Goal: Task Accomplishment & Management: Complete application form

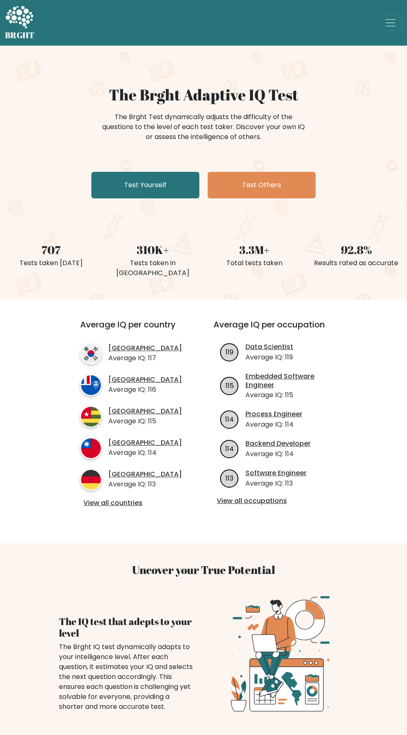
click at [161, 188] on link "Test Yourself" at bounding box center [145, 185] width 108 height 27
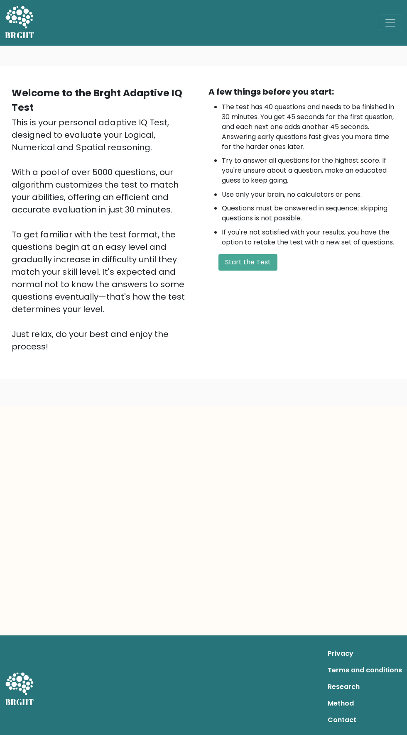
click at [256, 266] on button "Start the Test" at bounding box center [247, 262] width 59 height 17
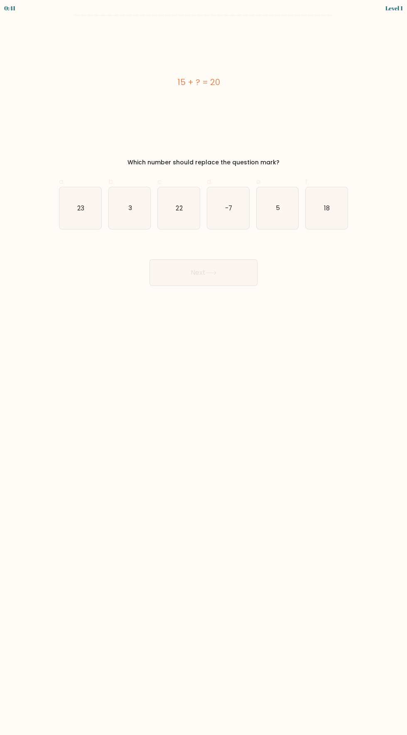
click at [276, 207] on text "5" at bounding box center [278, 207] width 4 height 9
click at [204, 368] on input "e. 5" at bounding box center [203, 370] width 0 height 5
radio input "true"
click at [213, 273] on icon at bounding box center [211, 273] width 10 height 4
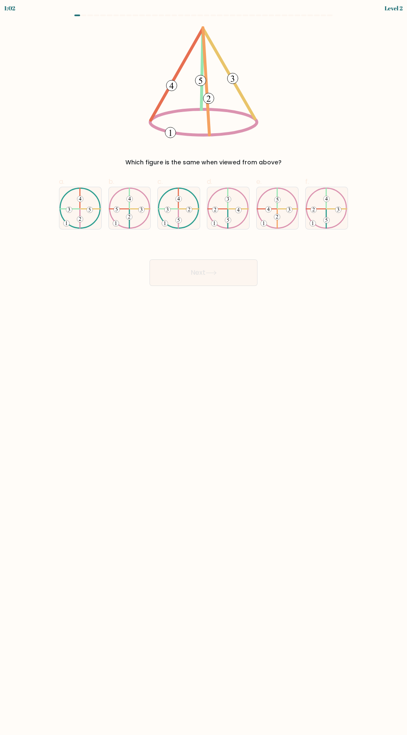
click at [132, 217] on icon at bounding box center [130, 209] width 42 height 42
click at [203, 368] on input "b." at bounding box center [203, 370] width 0 height 5
radio input "true"
click at [176, 214] on icon at bounding box center [179, 209] width 42 height 42
click at [203, 368] on input "c." at bounding box center [203, 370] width 0 height 5
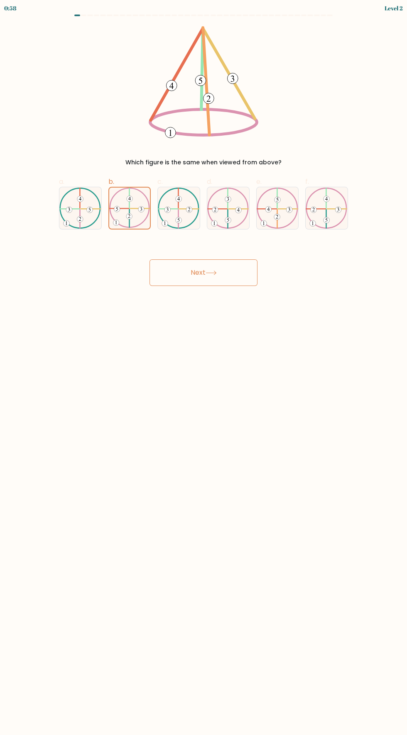
radio input "true"
click at [238, 207] on 491 at bounding box center [238, 210] width 6 height 6
click at [204, 368] on input "d." at bounding box center [203, 370] width 0 height 5
radio input "true"
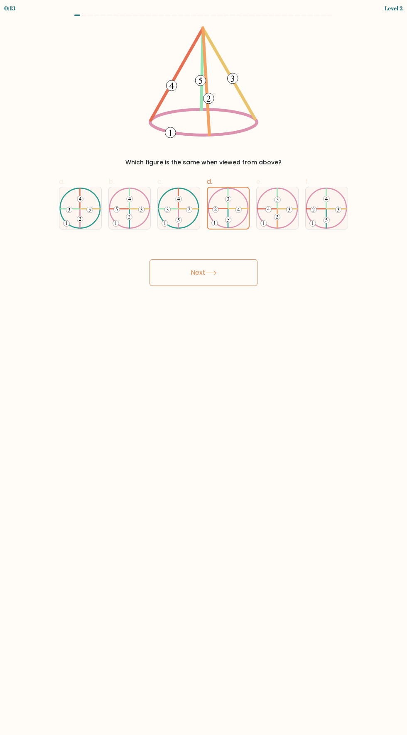
click at [274, 214] on 734 at bounding box center [277, 217] width 6 height 6
click at [204, 368] on input "e." at bounding box center [203, 370] width 0 height 5
radio input "true"
click at [213, 271] on icon at bounding box center [211, 273] width 10 height 4
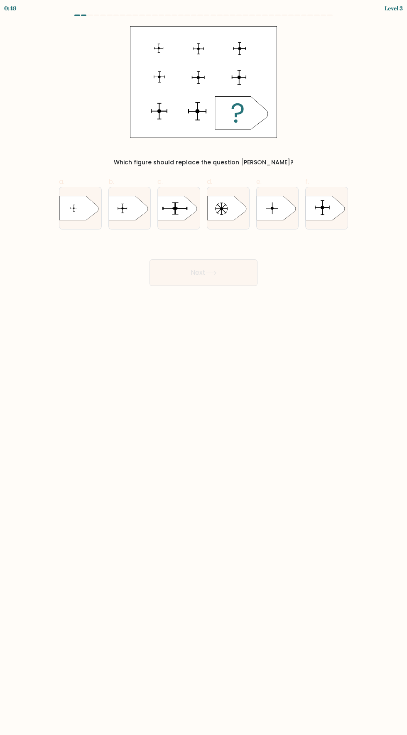
scroll to position [0, 0]
click at [315, 207] on rect at bounding box center [315, 207] width 1 height 4
click at [204, 368] on input "f." at bounding box center [203, 370] width 0 height 5
radio input "true"
click at [206, 276] on button "Next" at bounding box center [203, 272] width 108 height 27
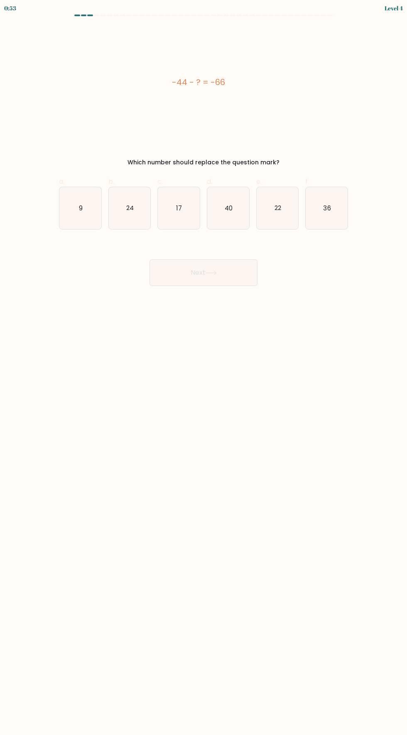
click at [274, 215] on icon "22" at bounding box center [278, 208] width 42 height 42
click at [204, 368] on input "e. 22" at bounding box center [203, 370] width 0 height 5
radio input "true"
click at [213, 273] on icon at bounding box center [211, 273] width 10 height 4
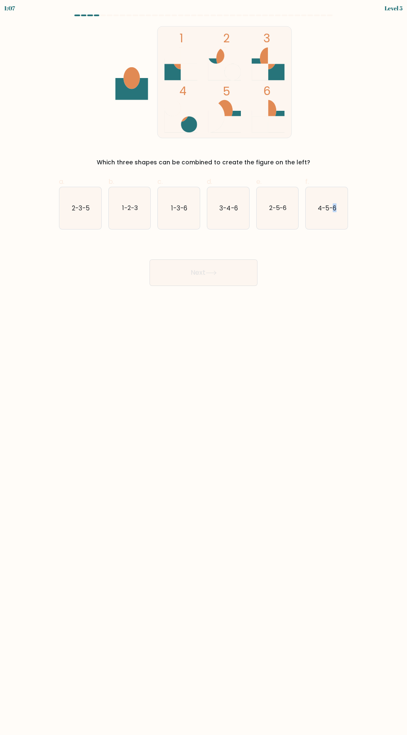
click at [175, 222] on icon "1-3-6" at bounding box center [179, 208] width 42 height 42
click at [203, 368] on input "c. 1-3-6" at bounding box center [203, 370] width 0 height 5
radio input "true"
click at [210, 274] on icon at bounding box center [210, 273] width 11 height 5
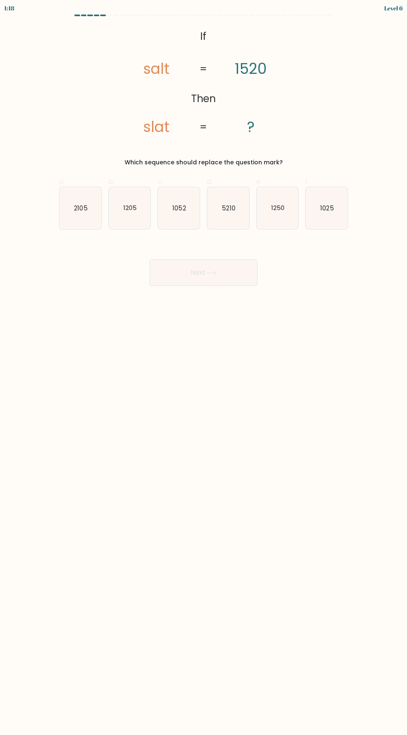
click at [28, 303] on body "1:18 Level 6 If" at bounding box center [203, 367] width 407 height 735
click at [135, 192] on icon "1205" at bounding box center [130, 208] width 42 height 42
click at [203, 368] on input "b. 1205" at bounding box center [203, 370] width 0 height 5
radio input "true"
click at [266, 207] on icon "1250" at bounding box center [278, 208] width 42 height 42
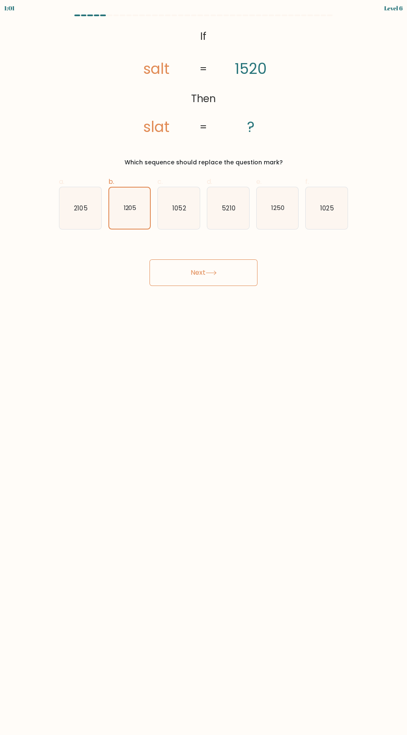
click at [204, 368] on input "e. 1250" at bounding box center [203, 370] width 0 height 5
radio input "true"
click at [220, 276] on button "Next" at bounding box center [203, 272] width 108 height 27
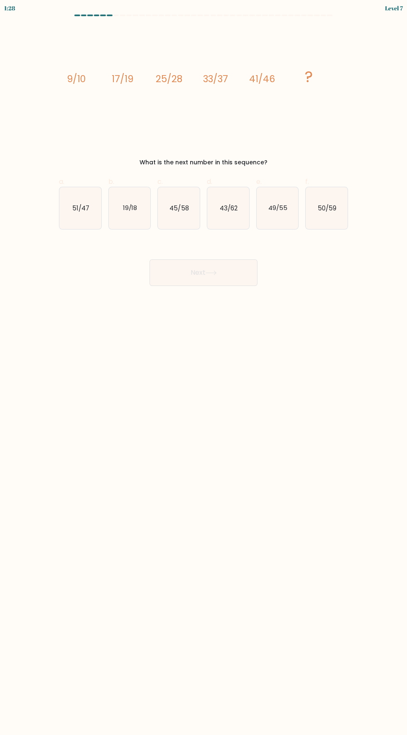
click at [13, 111] on form at bounding box center [203, 150] width 407 height 271
click at [283, 212] on text "49/55" at bounding box center [277, 207] width 19 height 9
click at [204, 368] on input "e. 49/55" at bounding box center [203, 370] width 0 height 5
radio input "true"
click at [216, 281] on button "Next" at bounding box center [203, 272] width 108 height 27
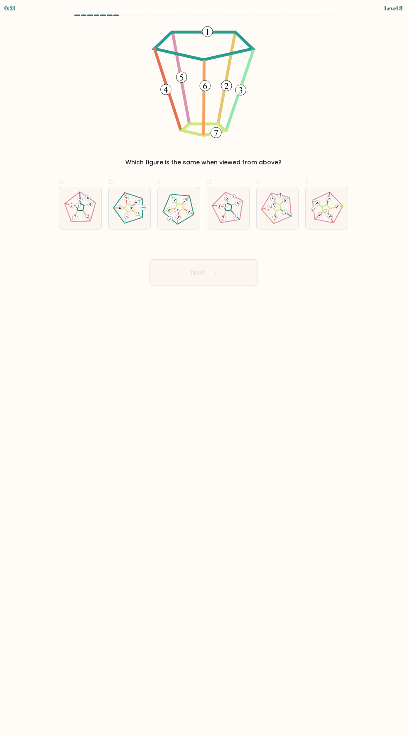
click at [301, 325] on body "0:21 Level 8" at bounding box center [203, 367] width 407 height 735
click at [127, 207] on icon at bounding box center [130, 208] width 34 height 34
click at [203, 368] on input "b." at bounding box center [203, 370] width 0 height 5
radio input "true"
click at [234, 269] on button "Next" at bounding box center [203, 272] width 108 height 27
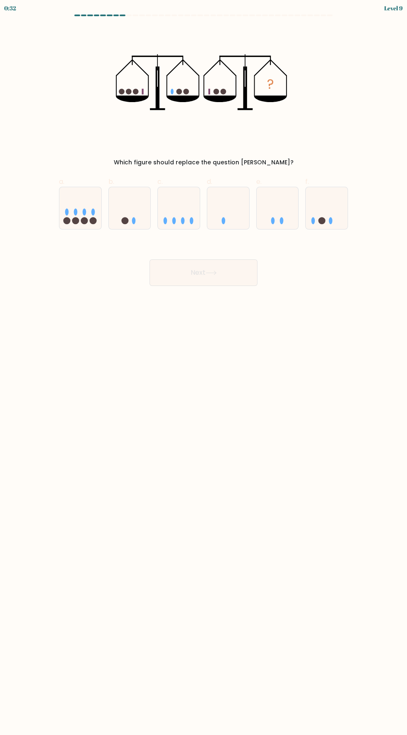
click at [126, 208] on icon at bounding box center [130, 208] width 42 height 34
click at [203, 368] on input "b." at bounding box center [203, 370] width 0 height 5
radio input "true"
click at [229, 269] on button "Next" at bounding box center [203, 272] width 108 height 27
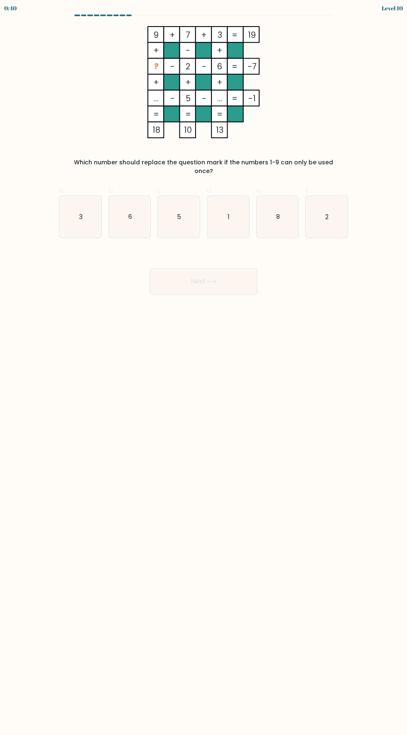
click at [286, 217] on icon "8" at bounding box center [278, 217] width 42 height 42
click at [204, 368] on input "e. 8" at bounding box center [203, 370] width 0 height 5
radio input "true"
click at [231, 218] on icon "1" at bounding box center [228, 217] width 42 height 42
click at [204, 368] on input "d. 1" at bounding box center [203, 370] width 0 height 5
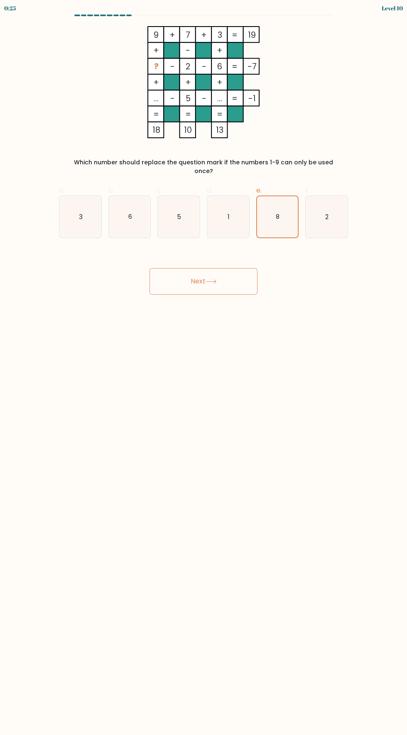
radio input "true"
click at [225, 273] on button "Next" at bounding box center [203, 281] width 108 height 27
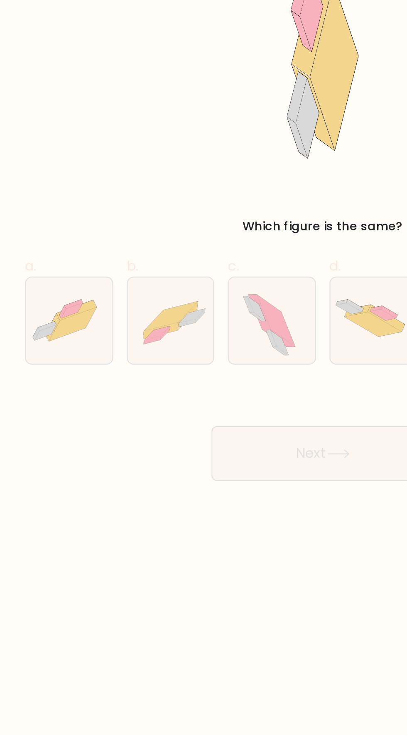
scroll to position [2, 0]
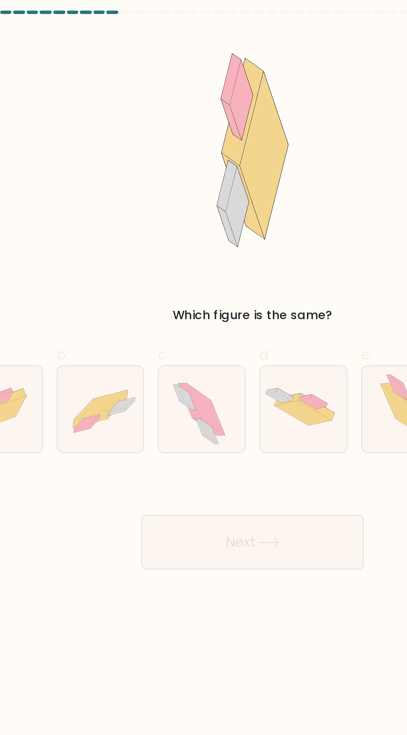
click at [126, 208] on icon at bounding box center [130, 206] width 26 height 15
click at [203, 368] on input "b." at bounding box center [203, 370] width 0 height 5
radio input "true"
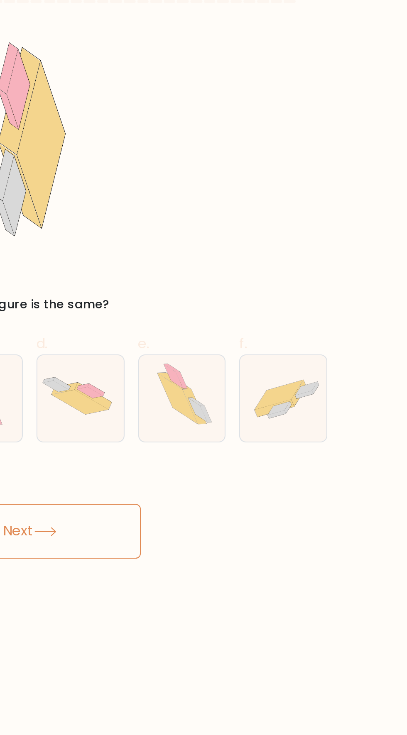
click at [271, 279] on div "Next" at bounding box center [203, 263] width 299 height 46
click at [241, 262] on button "Next" at bounding box center [203, 272] width 108 height 27
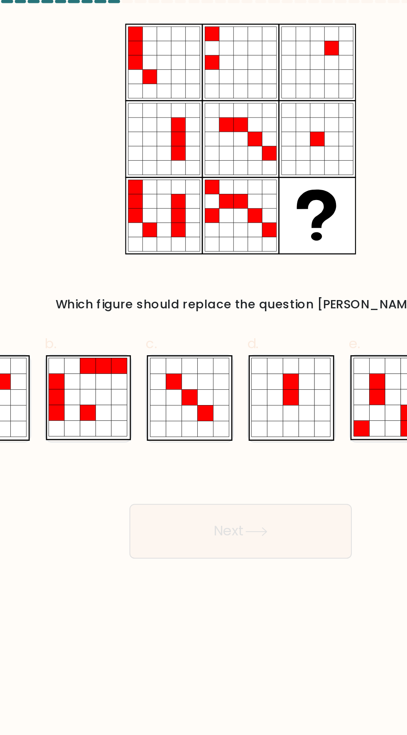
scroll to position [0, 0]
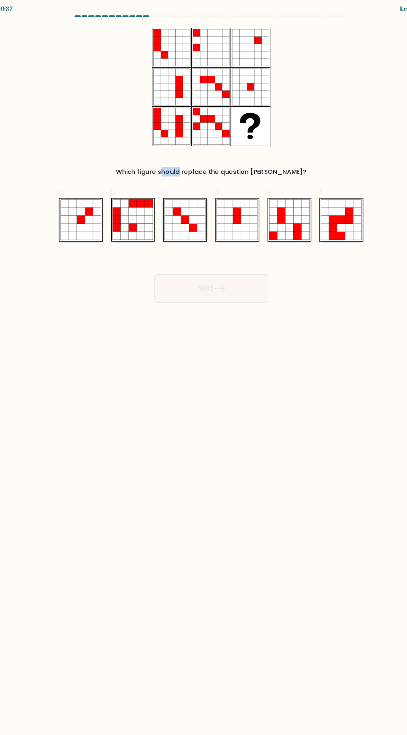
click at [298, 342] on body "0:37 Level 12" at bounding box center [203, 367] width 407 height 735
click at [323, 215] on icon at bounding box center [326, 215] width 7 height 7
click at [204, 368] on input "f." at bounding box center [203, 370] width 0 height 5
radio input "true"
click at [222, 279] on button "Next" at bounding box center [203, 272] width 108 height 27
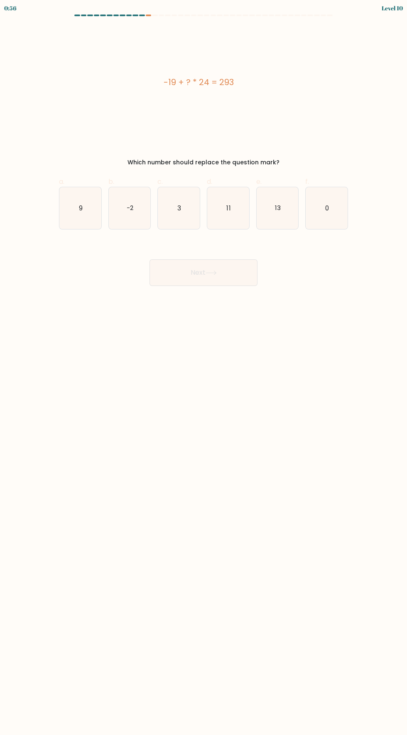
click at [284, 224] on icon "13" at bounding box center [278, 208] width 42 height 42
click at [204, 368] on input "e. 13" at bounding box center [203, 370] width 0 height 5
radio input "true"
click at [248, 284] on button "Next" at bounding box center [203, 272] width 108 height 27
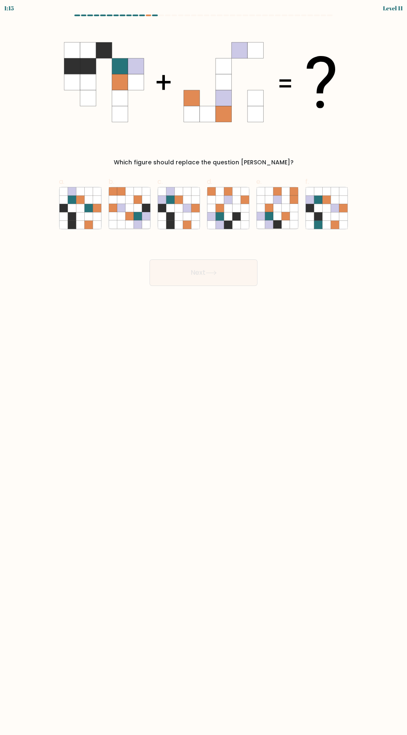
scroll to position [9, 0]
click at [178, 212] on icon at bounding box center [179, 216] width 8 height 8
click at [203, 368] on input "c." at bounding box center [203, 370] width 0 height 5
radio input "true"
click at [198, 264] on button "Next" at bounding box center [203, 272] width 108 height 27
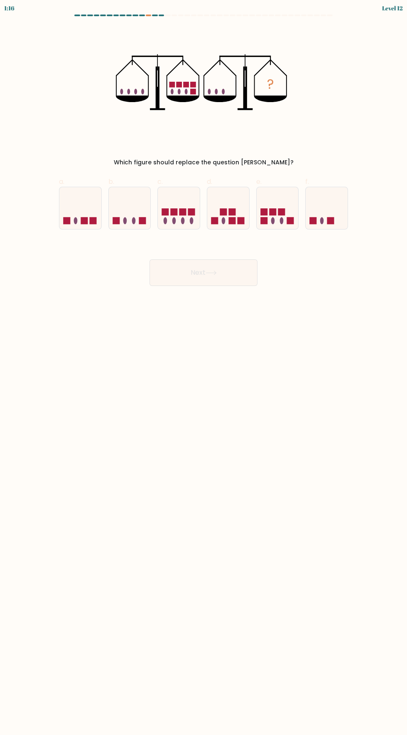
scroll to position [0, 0]
click at [283, 208] on icon at bounding box center [278, 208] width 42 height 34
click at [204, 368] on input "e." at bounding box center [203, 370] width 0 height 5
radio input "true"
click at [213, 273] on icon at bounding box center [211, 273] width 10 height 4
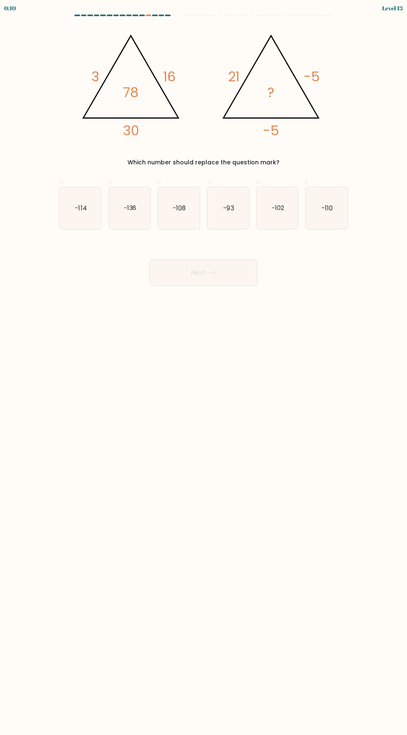
click at [339, 208] on icon "-110" at bounding box center [327, 208] width 42 height 42
click at [204, 368] on input "f. -110" at bounding box center [203, 370] width 0 height 5
radio input "true"
click at [187, 273] on button "Next" at bounding box center [203, 272] width 108 height 27
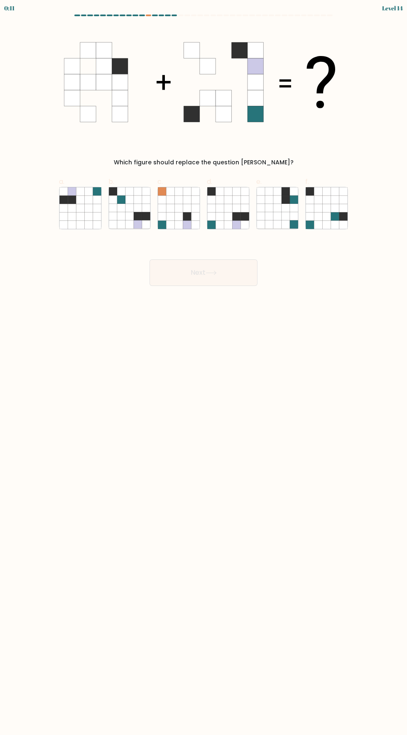
click at [219, 208] on icon at bounding box center [219, 208] width 8 height 8
click at [204, 368] on input "d." at bounding box center [203, 370] width 0 height 5
radio input "true"
click at [129, 197] on icon at bounding box center [129, 200] width 8 height 8
click at [203, 368] on input "b." at bounding box center [203, 370] width 0 height 5
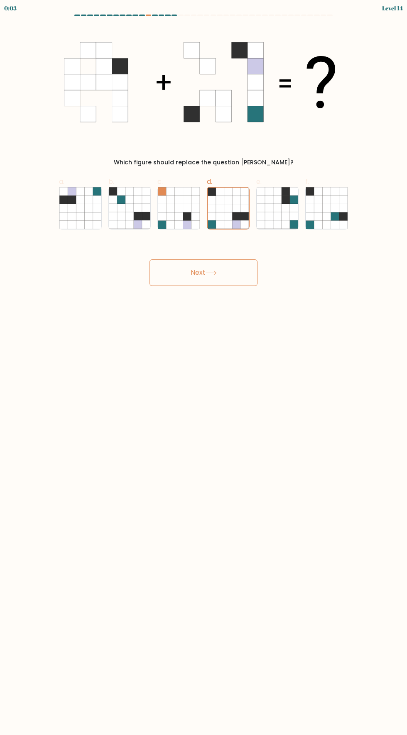
radio input "true"
click at [222, 206] on icon at bounding box center [219, 208] width 8 height 8
click at [204, 368] on input "d." at bounding box center [203, 370] width 0 height 5
radio input "true"
click at [203, 260] on button "Next" at bounding box center [203, 272] width 108 height 27
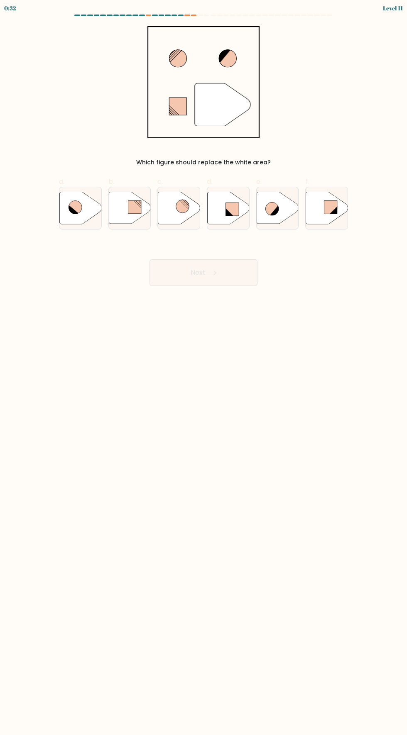
click at [228, 212] on icon at bounding box center [228, 211] width 7 height 7
click at [204, 368] on input "d." at bounding box center [203, 370] width 0 height 5
radio input "true"
click at [164, 261] on button "Next" at bounding box center [203, 272] width 108 height 27
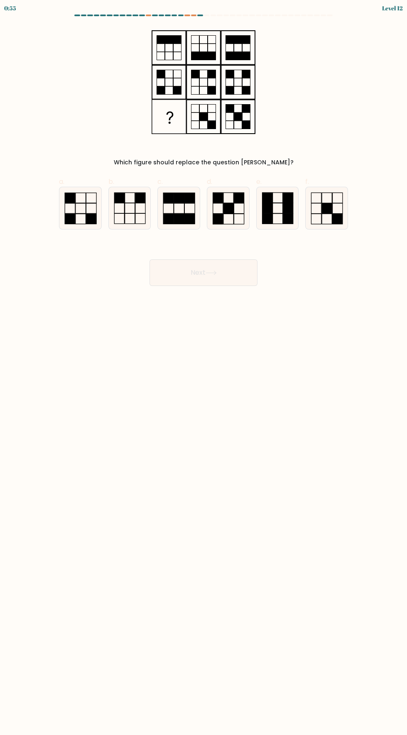
click at [360, 198] on form at bounding box center [203, 150] width 407 height 271
click at [130, 205] on icon at bounding box center [130, 208] width 42 height 42
click at [203, 368] on input "b." at bounding box center [203, 370] width 0 height 5
radio input "true"
click at [208, 262] on button "Next" at bounding box center [203, 272] width 108 height 27
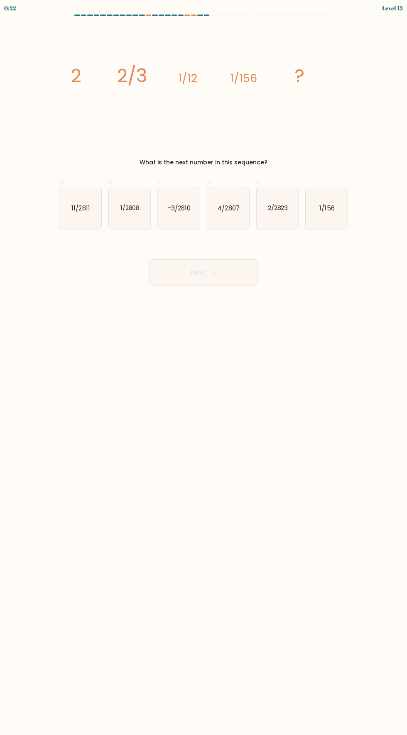
click at [133, 209] on text "1/2808" at bounding box center [130, 207] width 20 height 9
click at [203, 368] on input "b. 1/2808" at bounding box center [203, 370] width 0 height 5
radio input "true"
click at [172, 269] on button "Next" at bounding box center [203, 272] width 108 height 27
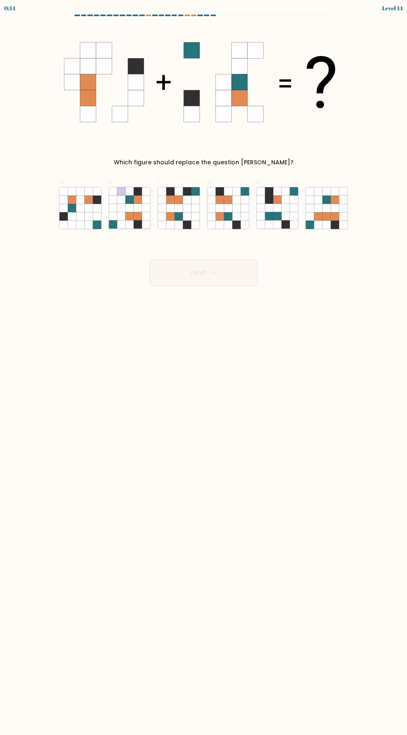
click at [286, 202] on icon at bounding box center [285, 200] width 8 height 8
click at [204, 368] on input "e." at bounding box center [203, 370] width 0 height 5
radio input "true"
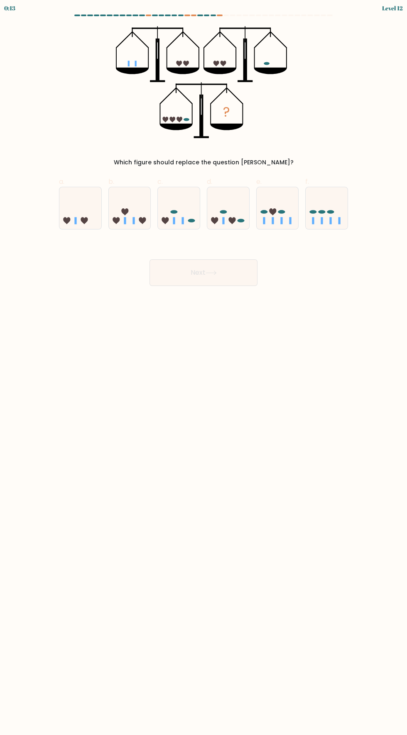
click at [80, 213] on icon at bounding box center [80, 208] width 42 height 34
click at [203, 368] on input "a." at bounding box center [203, 370] width 0 height 5
radio input "true"
click at [140, 198] on icon at bounding box center [130, 208] width 42 height 34
click at [203, 368] on input "b." at bounding box center [203, 370] width 0 height 5
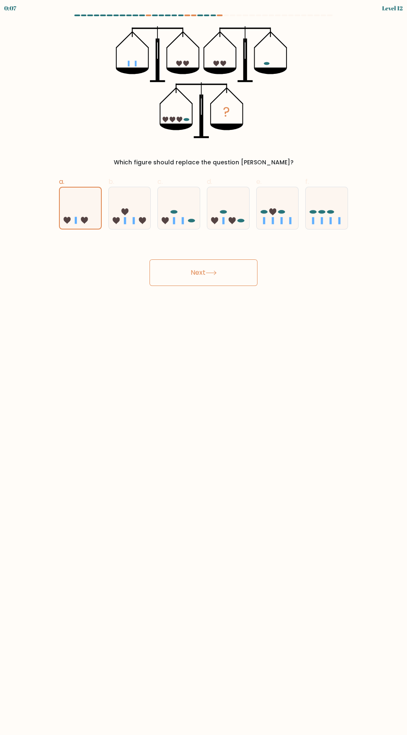
radio input "true"
click at [210, 275] on icon at bounding box center [210, 273] width 11 height 5
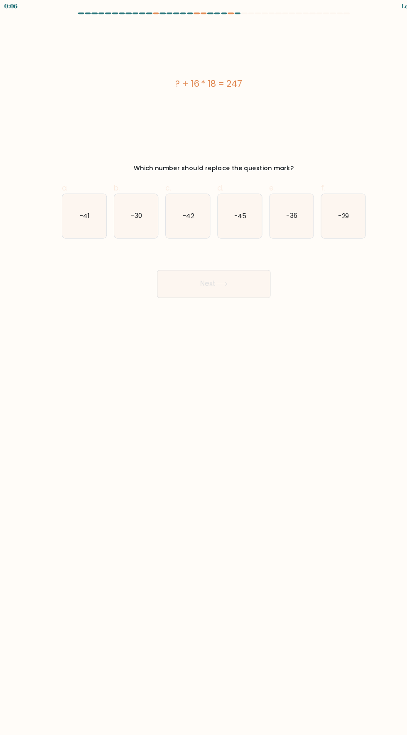
click at [340, 202] on icon "-29" at bounding box center [327, 208] width 42 height 42
click at [204, 368] on input "f. -29" at bounding box center [203, 370] width 0 height 5
radio input "true"
click at [220, 275] on button "Next" at bounding box center [203, 272] width 108 height 27
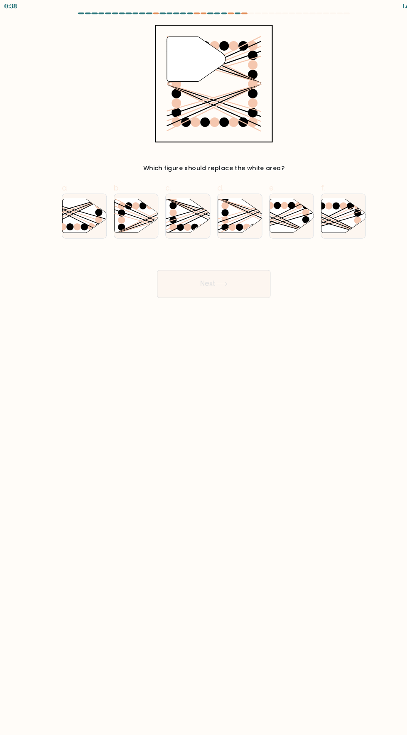
click at [128, 205] on icon at bounding box center [130, 208] width 42 height 32
click at [203, 368] on input "b." at bounding box center [203, 370] width 0 height 5
radio input "true"
click at [200, 275] on button "Next" at bounding box center [203, 272] width 108 height 27
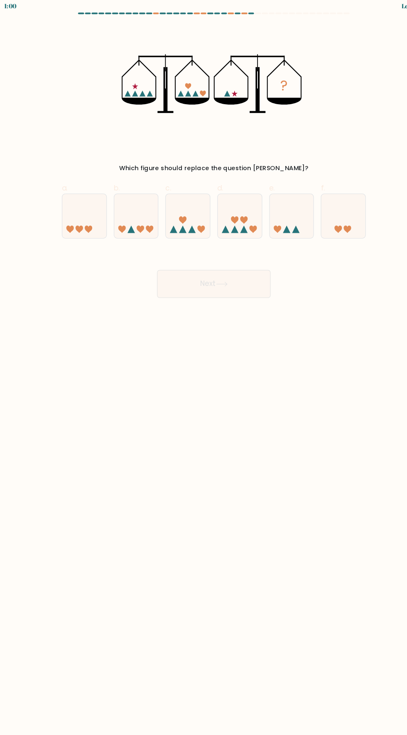
click at [325, 205] on icon at bounding box center [327, 208] width 42 height 34
click at [204, 368] on input "f." at bounding box center [203, 370] width 0 height 5
radio input "true"
click at [203, 281] on button "Next" at bounding box center [203, 272] width 108 height 27
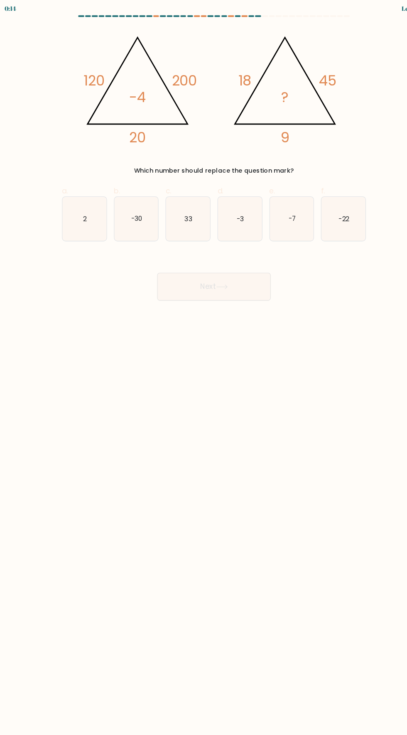
click at [180, 198] on icon "33" at bounding box center [179, 208] width 42 height 42
click at [203, 368] on input "c. 33" at bounding box center [203, 370] width 0 height 5
radio input "true"
click at [185, 268] on button "Next" at bounding box center [203, 272] width 108 height 27
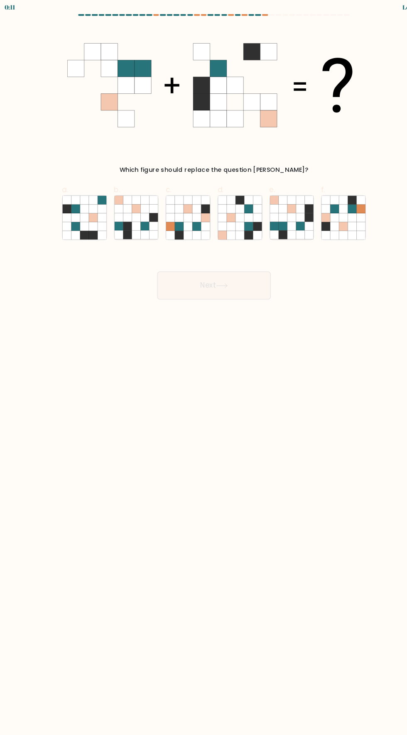
click at [286, 205] on icon at bounding box center [285, 208] width 8 height 8
click at [204, 368] on input "e." at bounding box center [203, 370] width 0 height 5
radio input "true"
click at [199, 282] on button "Next" at bounding box center [203, 272] width 108 height 27
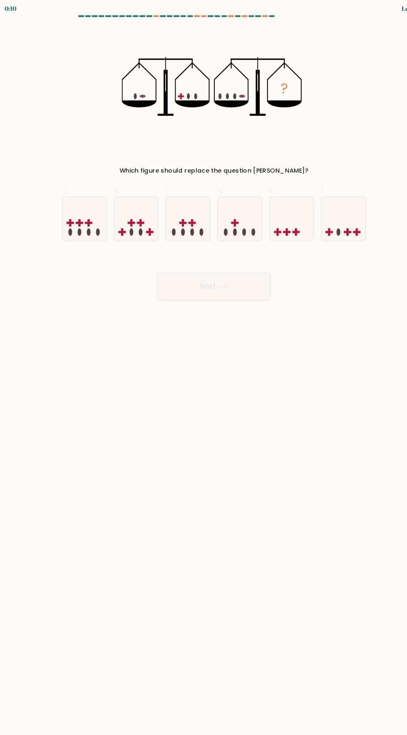
click at [225, 203] on icon at bounding box center [228, 208] width 42 height 34
click at [204, 368] on input "d." at bounding box center [203, 370] width 0 height 5
radio input "true"
click at [213, 273] on icon at bounding box center [211, 273] width 10 height 4
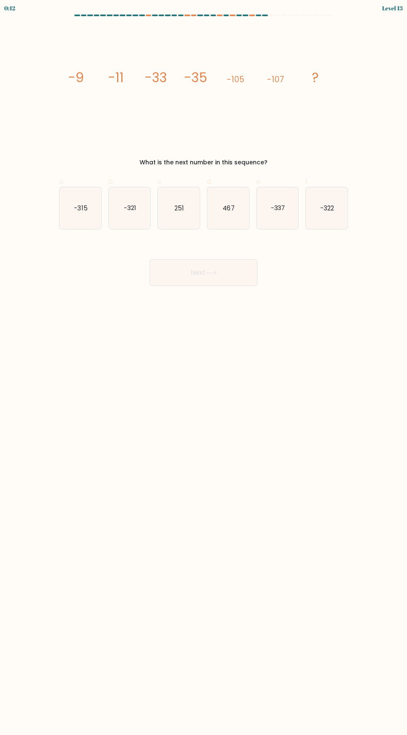
click at [289, 190] on icon "-337" at bounding box center [278, 208] width 42 height 42
click at [204, 368] on input "e. -337" at bounding box center [203, 370] width 0 height 5
radio input "true"
click at [209, 271] on icon at bounding box center [210, 273] width 11 height 5
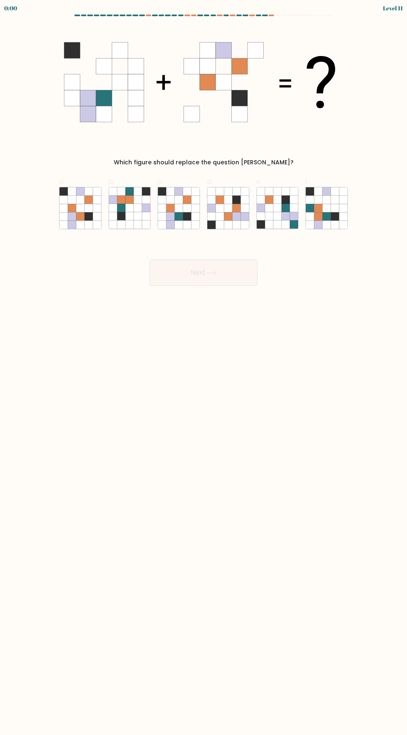
click at [73, 205] on icon at bounding box center [72, 208] width 8 height 8
click at [203, 368] on input "a." at bounding box center [203, 370] width 0 height 5
radio input "true"
click at [213, 281] on div "Next" at bounding box center [203, 263] width 299 height 46
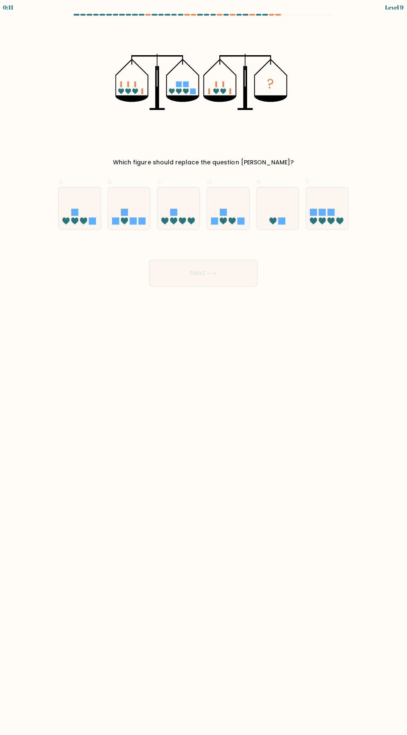
scroll to position [5, 0]
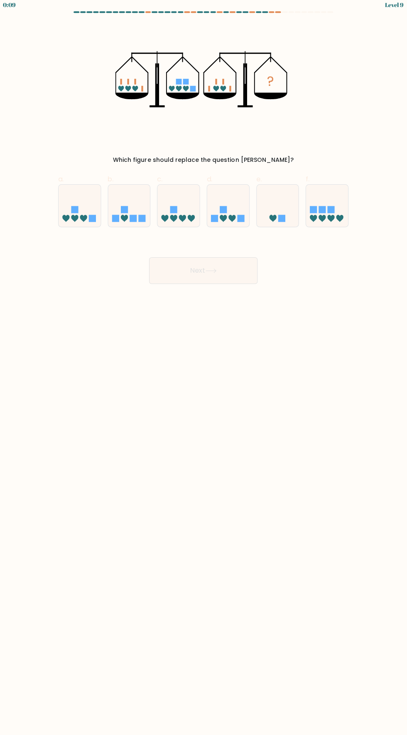
click at [338, 198] on icon at bounding box center [327, 208] width 42 height 34
click at [204, 368] on input "f." at bounding box center [203, 370] width 0 height 5
radio input "true"
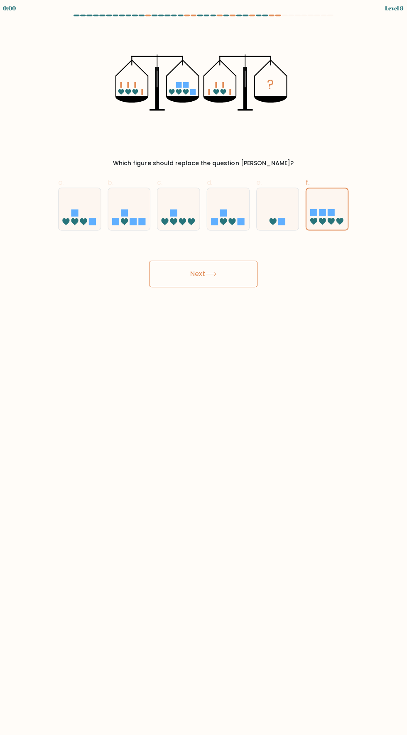
click at [227, 207] on icon at bounding box center [228, 208] width 42 height 34
click at [204, 368] on input "d." at bounding box center [203, 370] width 0 height 5
radio input "true"
